Goal: Navigation & Orientation: Find specific page/section

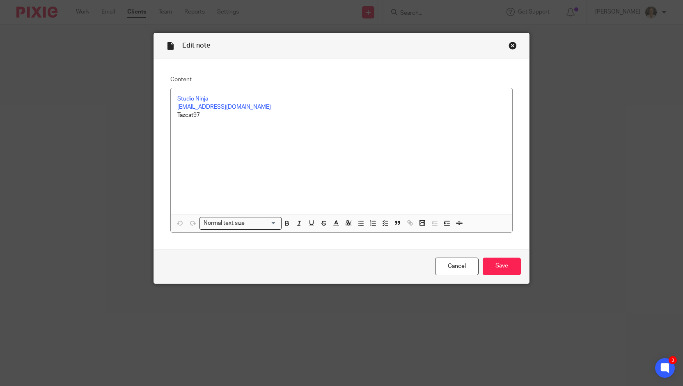
click at [509, 47] on div "Close this dialog window" at bounding box center [513, 45] width 8 height 8
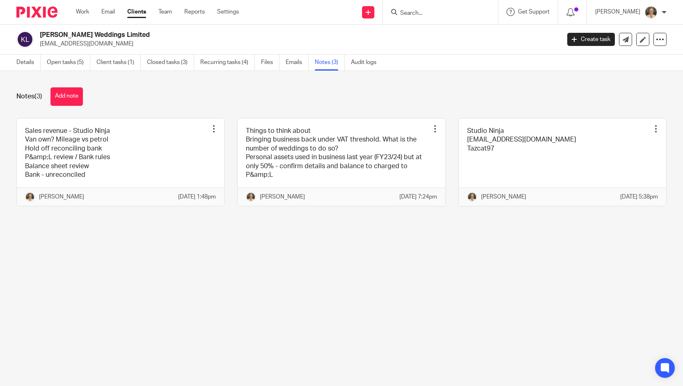
click at [422, 10] on input "Search" at bounding box center [436, 13] width 74 height 7
type input "c"
click at [139, 13] on link "Clients" at bounding box center [136, 12] width 19 height 8
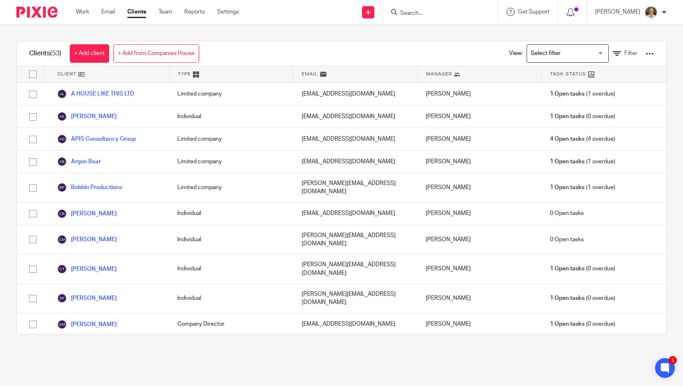
click at [456, 16] on input "Search" at bounding box center [436, 13] width 74 height 7
type input "soba"
click at [455, 36] on link at bounding box center [450, 35] width 105 height 19
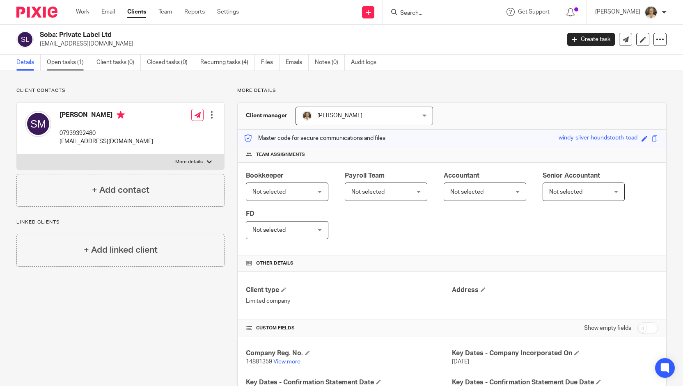
click at [66, 63] on link "Open tasks (1)" at bounding box center [69, 63] width 44 height 16
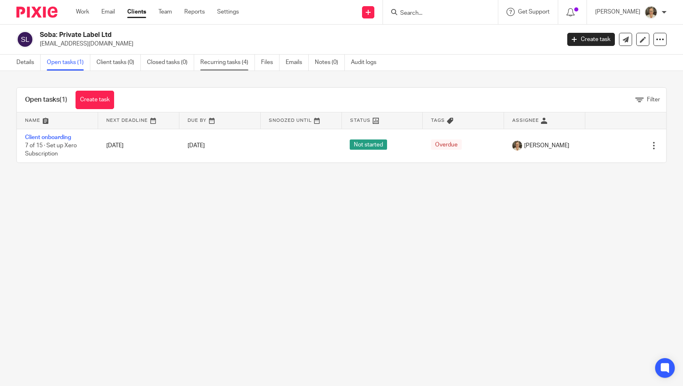
click at [227, 59] on link "Recurring tasks (4)" at bounding box center [227, 63] width 55 height 16
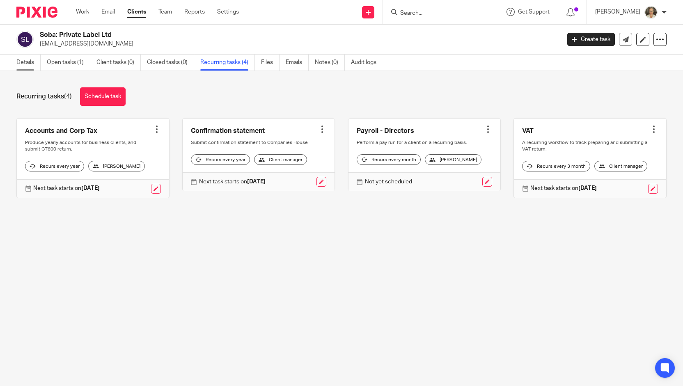
click at [32, 60] on link "Details" at bounding box center [28, 63] width 24 height 16
click at [140, 14] on link "Clients" at bounding box center [136, 12] width 19 height 8
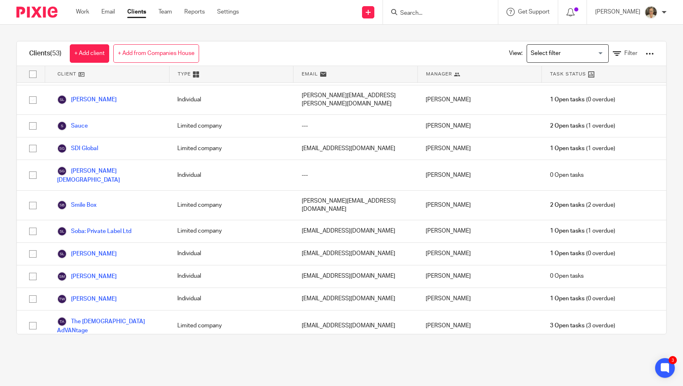
scroll to position [937, 0]
